Goal: Task Accomplishment & Management: Manage account settings

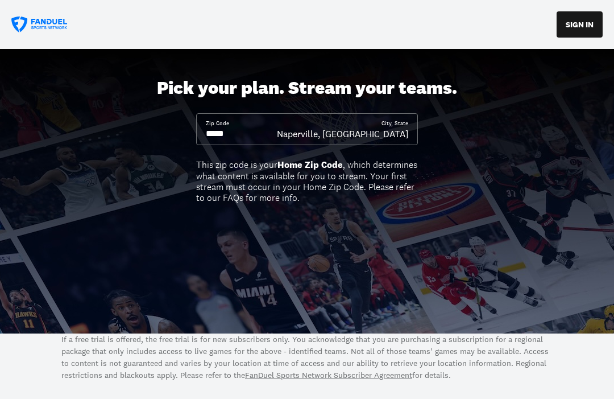
click at [227, 133] on input at bounding box center [241, 133] width 71 height 13
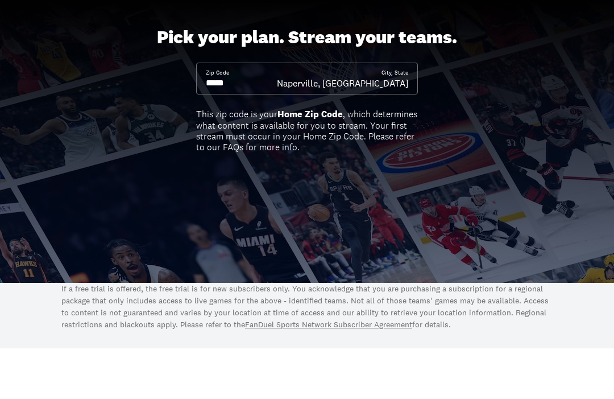
type input "*****"
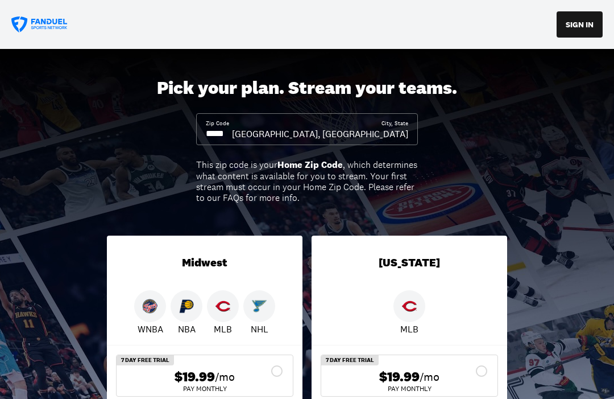
click at [584, 23] on button "SIGN IN" at bounding box center [580, 24] width 46 height 26
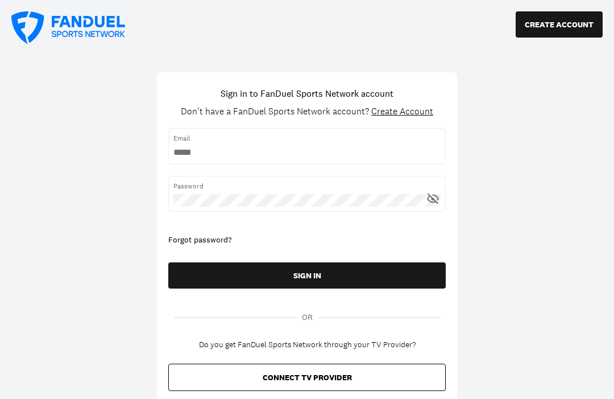
click at [401, 148] on input "username" at bounding box center [306, 152] width 267 height 13
type input "**********"
click at [307, 275] on button "SIGN IN" at bounding box center [306, 275] width 277 height 26
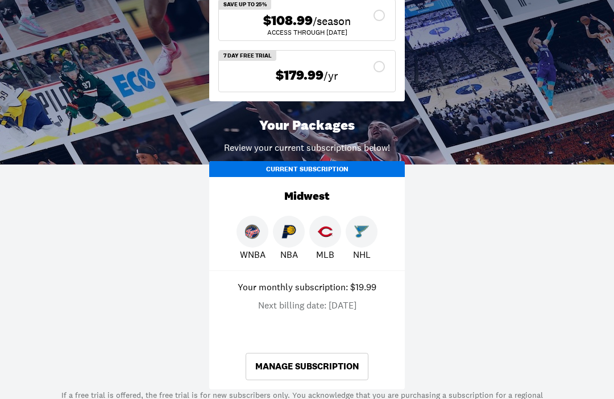
scroll to position [551, 0]
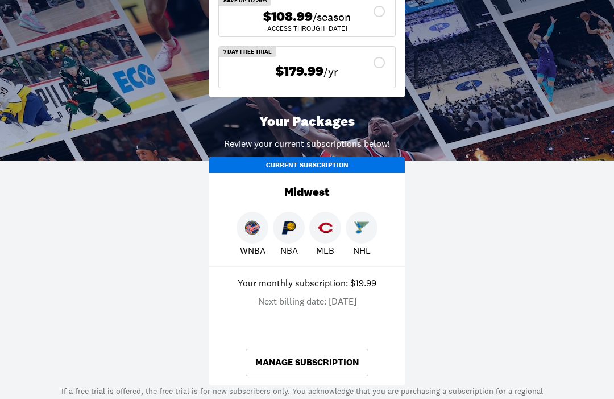
click at [324, 364] on link "Manage Subscription" at bounding box center [307, 362] width 123 height 27
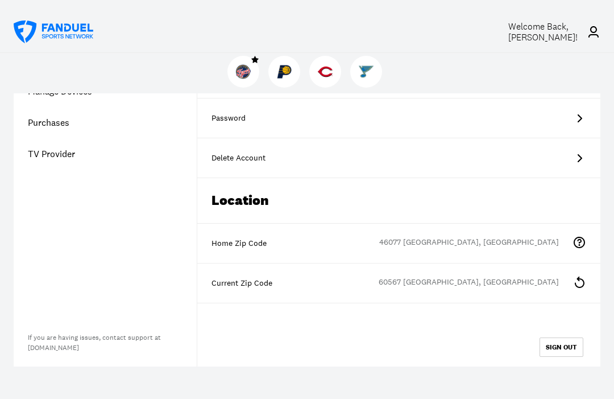
scroll to position [180, 0]
click at [550, 160] on div "Delete Account" at bounding box center [399, 157] width 375 height 11
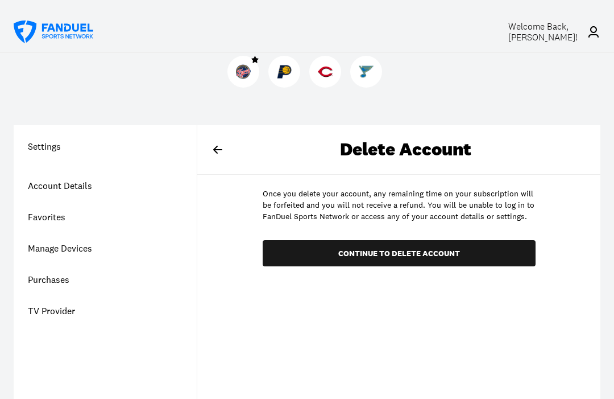
scroll to position [0, 0]
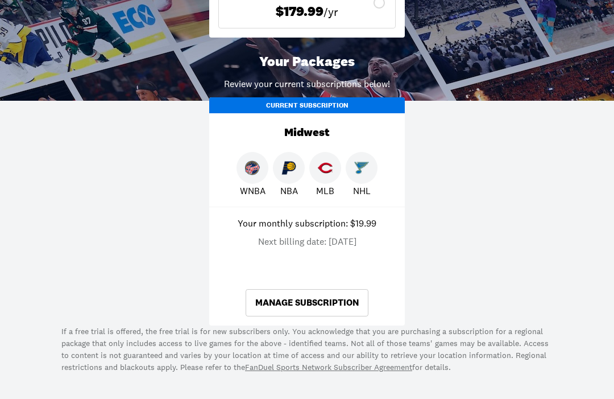
scroll to position [612, 0]
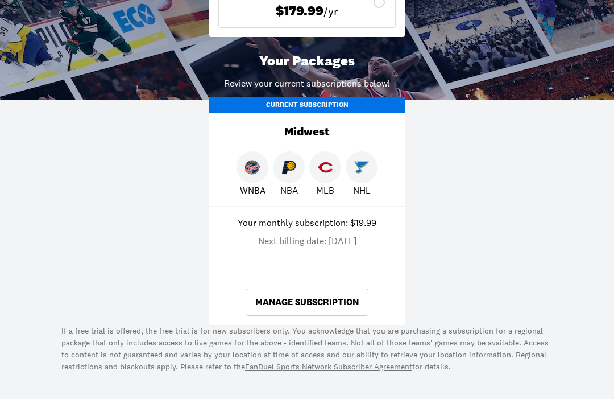
click at [337, 298] on link "Manage Subscription" at bounding box center [307, 301] width 123 height 27
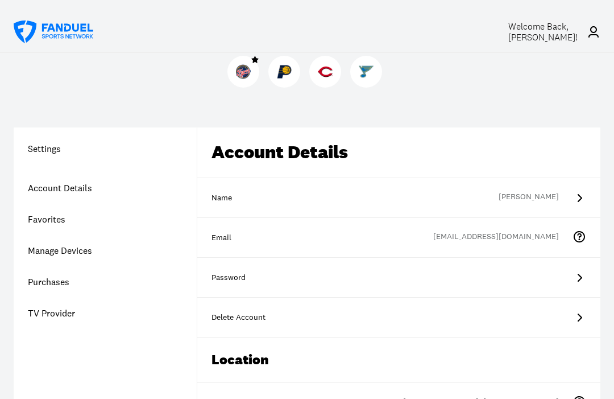
scroll to position [22, 0]
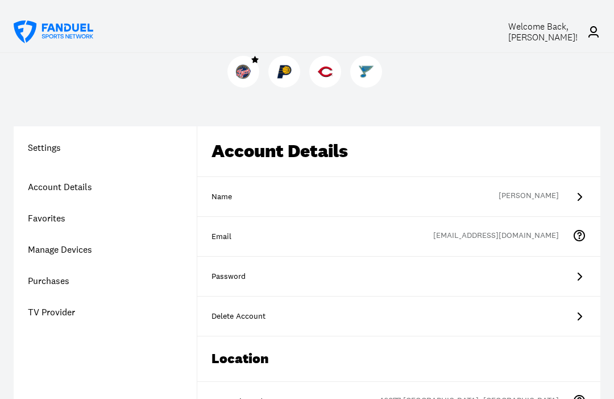
click at [45, 253] on link "Manage Devices" at bounding box center [105, 249] width 183 height 31
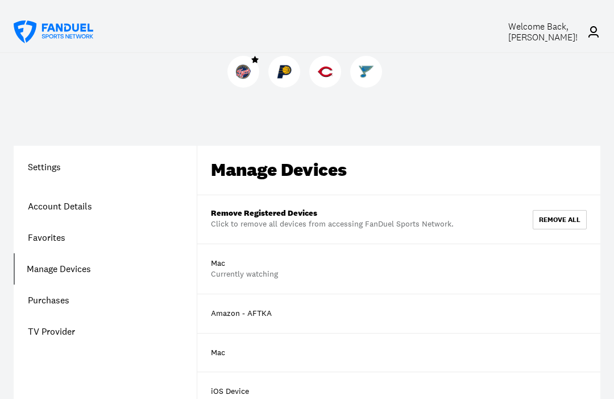
scroll to position [2, 0]
click at [33, 205] on link "Account Details" at bounding box center [105, 206] width 183 height 31
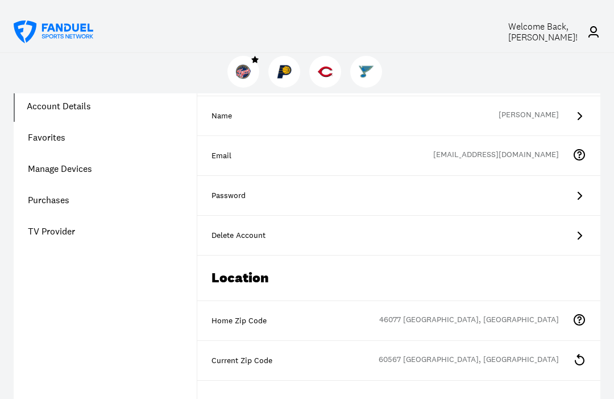
scroll to position [106, 0]
